Goal: Information Seeking & Learning: Learn about a topic

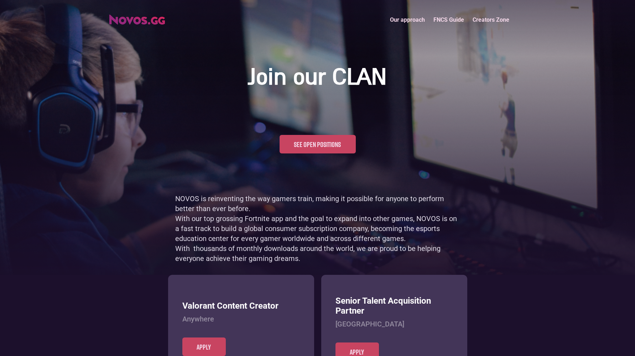
scroll to position [347, 0]
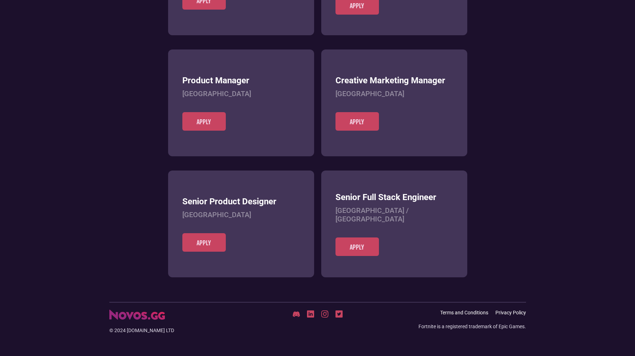
scroll to position [275, 0]
